Goal: Transaction & Acquisition: Purchase product/service

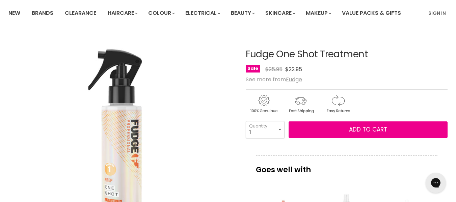
scroll to position [5, 0]
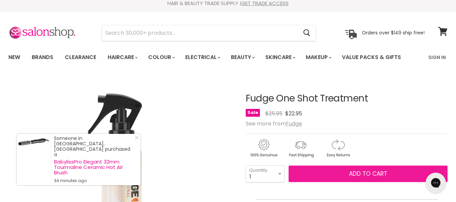
click at [358, 172] on span "Add to cart" at bounding box center [368, 174] width 38 height 8
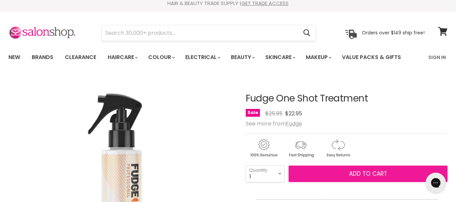
click at [355, 175] on span "Add to cart" at bounding box center [368, 174] width 38 height 8
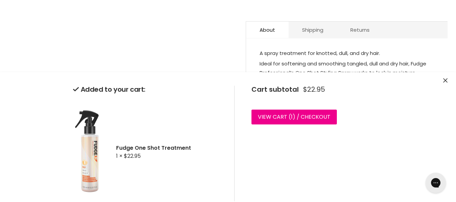
scroll to position [0, 0]
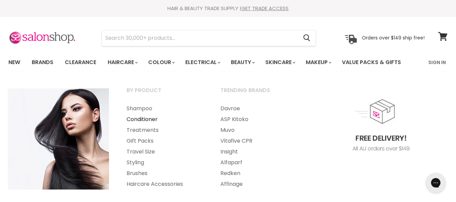
click at [137, 122] on link "Conditioner" at bounding box center [164, 119] width 92 height 11
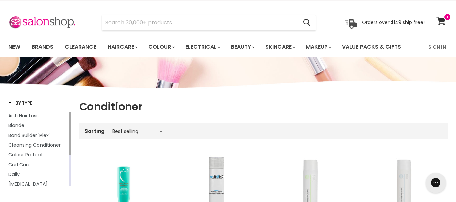
scroll to position [58, 0]
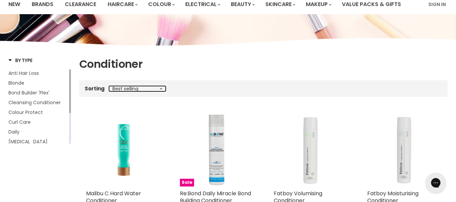
click at [160, 89] on select "Best selling Featured Price, low to high Price, high to low Alphabetically, A-Z…" at bounding box center [137, 88] width 57 height 5
select select "title-descending"
click at [109, 86] on select "Best selling Featured Price, low to high Price, high to low Alphabetically, A-Z…" at bounding box center [137, 88] width 57 height 5
select select "title-descending"
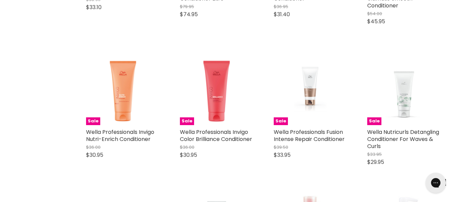
scroll to position [664, 0]
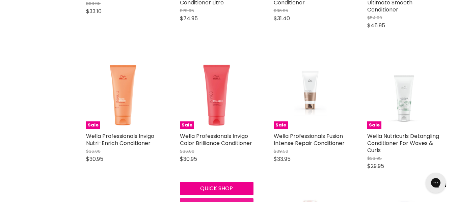
click at [212, 201] on span "Add to cart" at bounding box center [216, 205] width 37 height 8
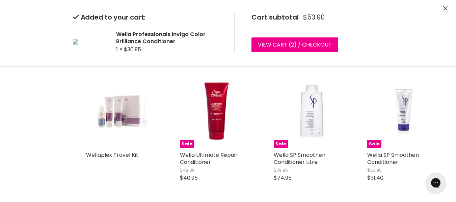
scroll to position [221, 0]
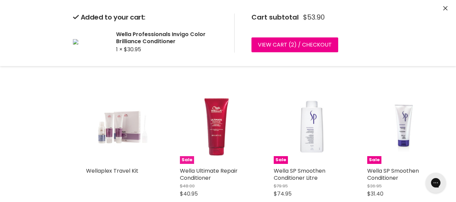
click at [214, 130] on img "Main content" at bounding box center [217, 127] width 74 height 74
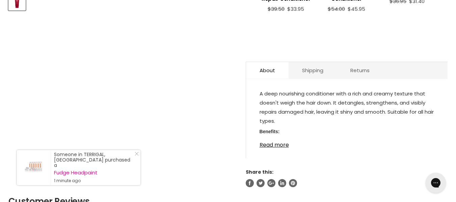
scroll to position [327, 0]
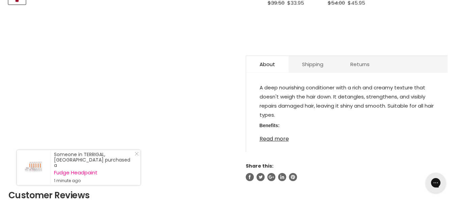
click at [265, 139] on link "Read more" at bounding box center [347, 137] width 175 height 10
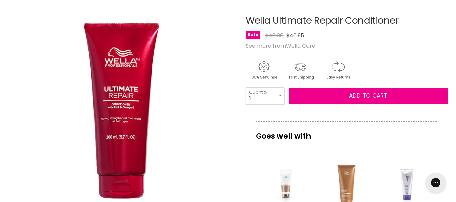
scroll to position [0, 0]
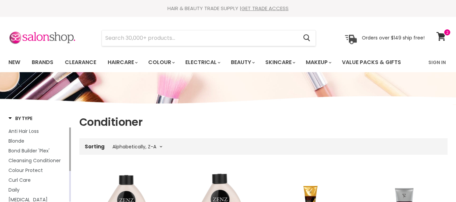
select select "title-descending"
